Goal: Information Seeking & Learning: Learn about a topic

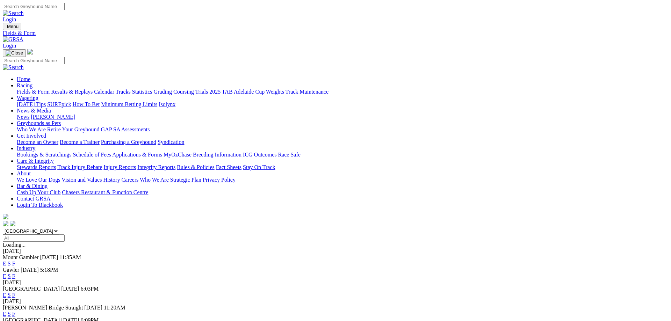
click at [15, 311] on link "F" at bounding box center [13, 314] width 3 height 6
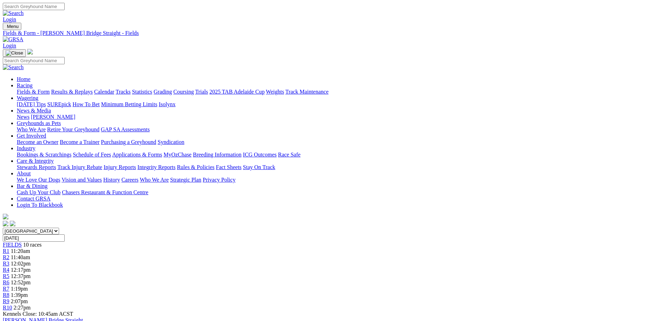
click at [9, 254] on span "R2" at bounding box center [6, 257] width 7 height 6
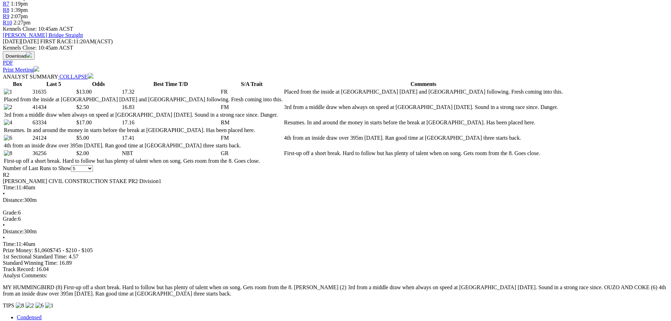
scroll to position [357, 0]
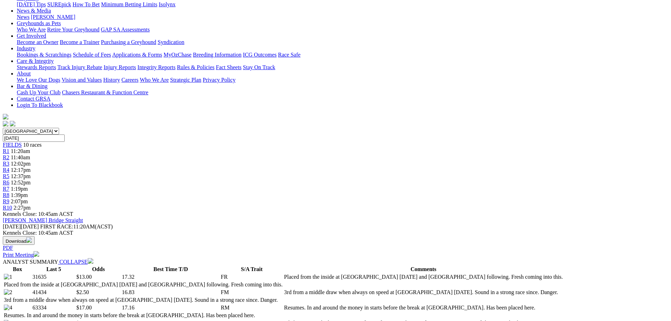
scroll to position [71, 0]
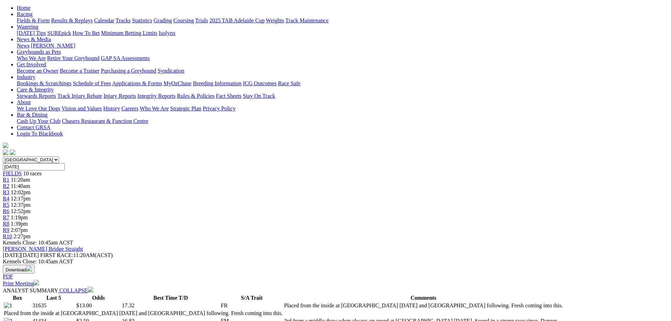
select select "20"
click option "20" at bounding box center [0, 0] width 0 height 0
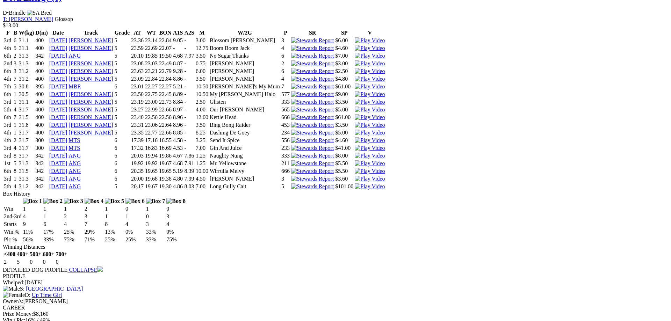
scroll to position [677, 0]
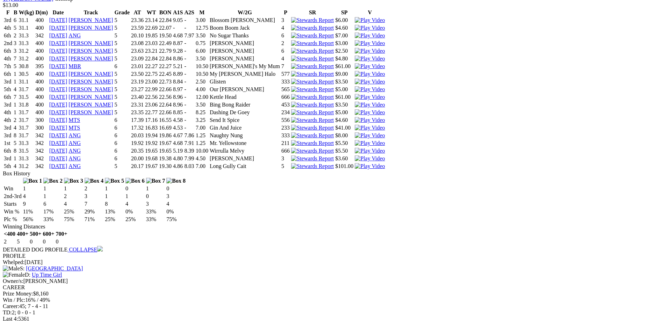
drag, startPoint x: 416, startPoint y: 22, endPoint x: 413, endPoint y: 31, distance: 10.1
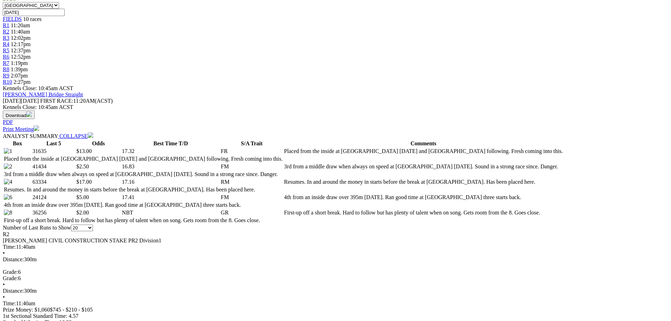
scroll to position [178, 0]
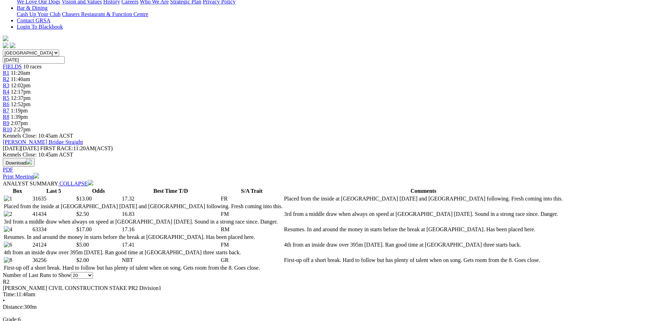
select select "5"
click option "5" at bounding box center [0, 0] width 0 height 0
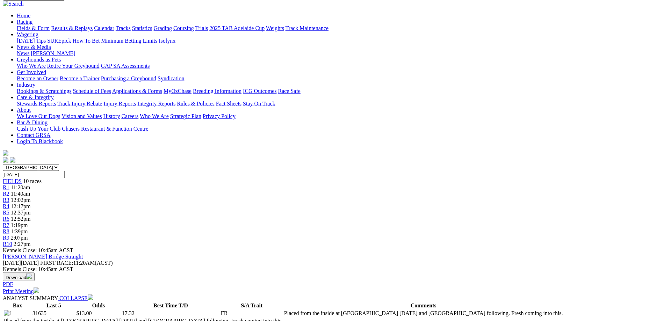
scroll to position [71, 0]
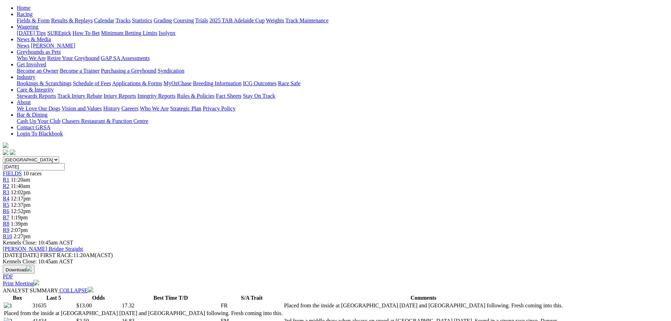
click at [9, 189] on span "R3" at bounding box center [6, 192] width 7 height 6
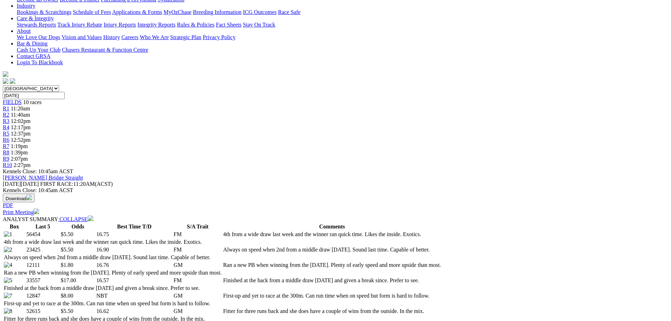
scroll to position [71, 0]
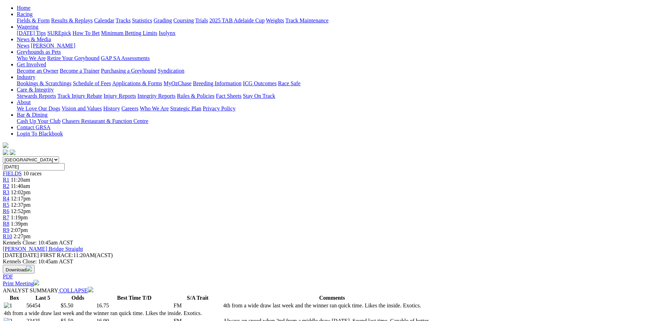
click at [31, 208] on span "12:52pm" at bounding box center [21, 211] width 20 height 6
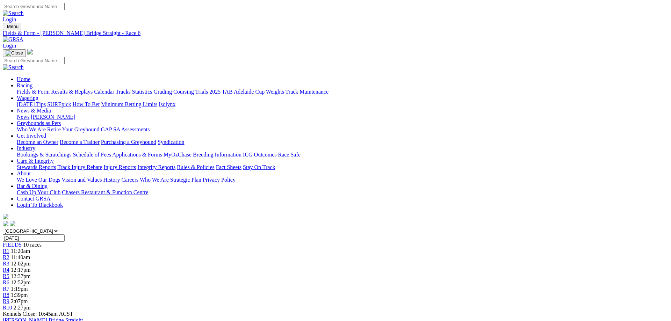
click at [31, 273] on span "12:37pm" at bounding box center [21, 276] width 20 height 6
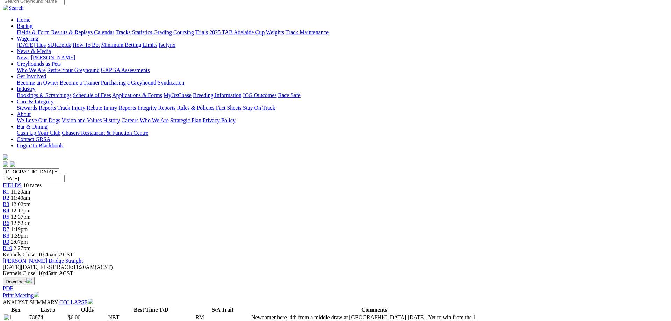
scroll to position [71, 0]
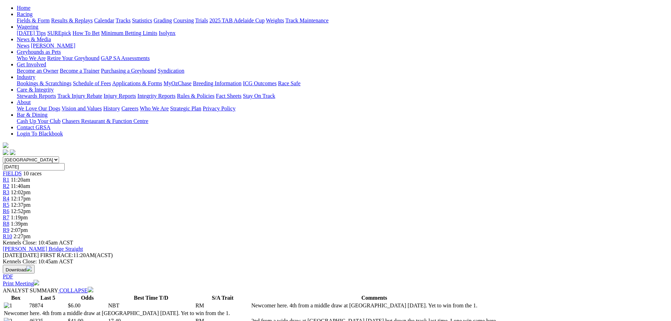
click at [9, 215] on span "R7" at bounding box center [6, 218] width 7 height 6
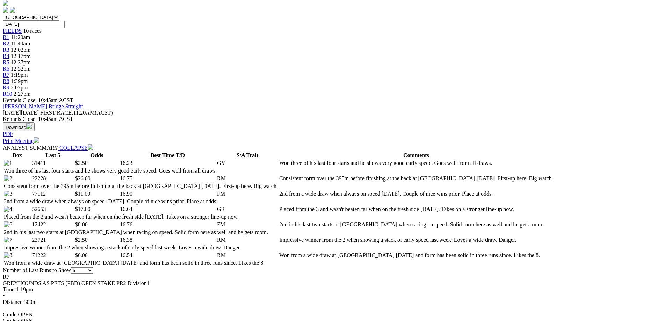
scroll to position [107, 0]
